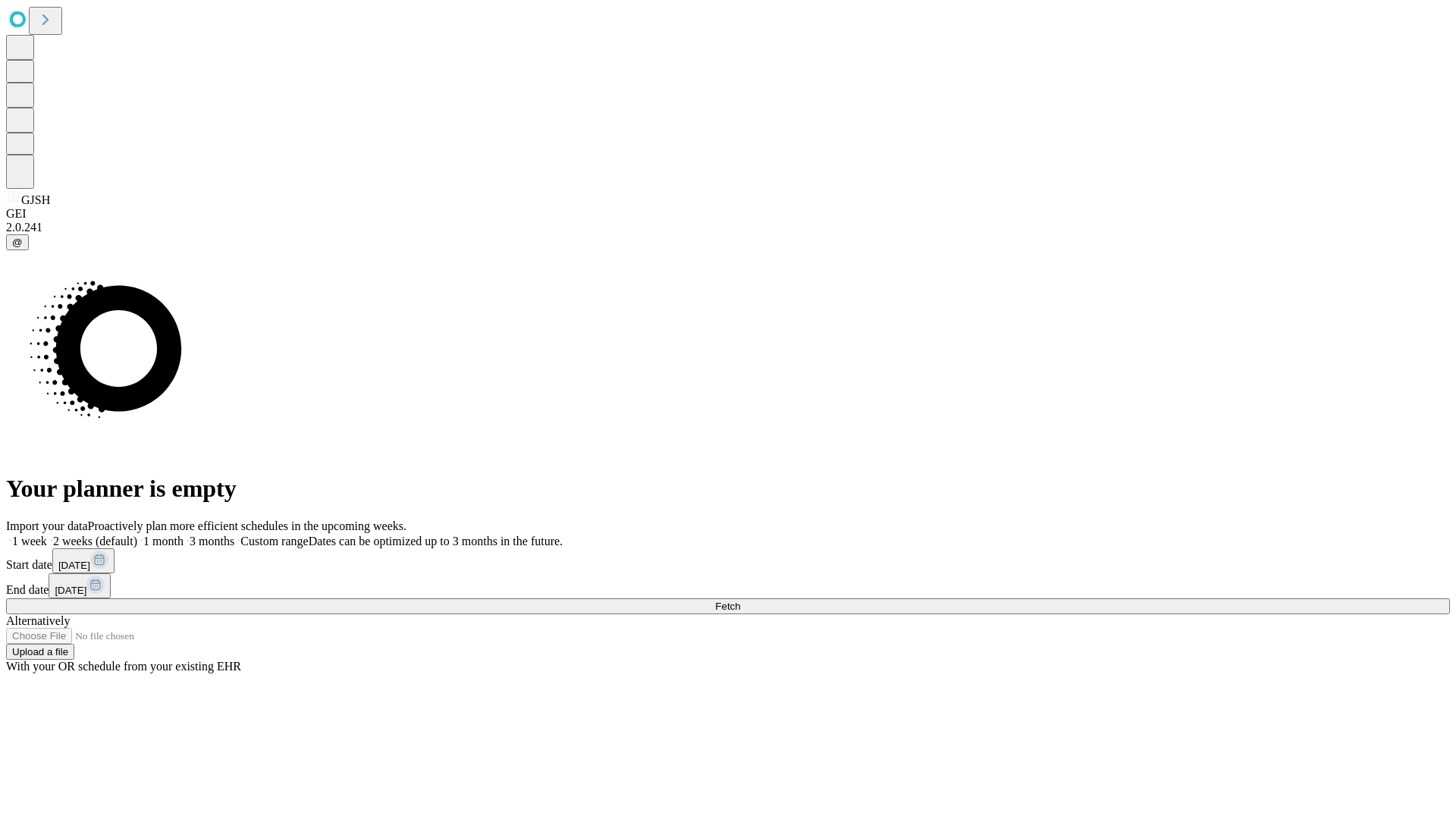
click at [741, 601] on span "Fetch" at bounding box center [728, 606] width 25 height 11
